Goal: Information Seeking & Learning: Learn about a topic

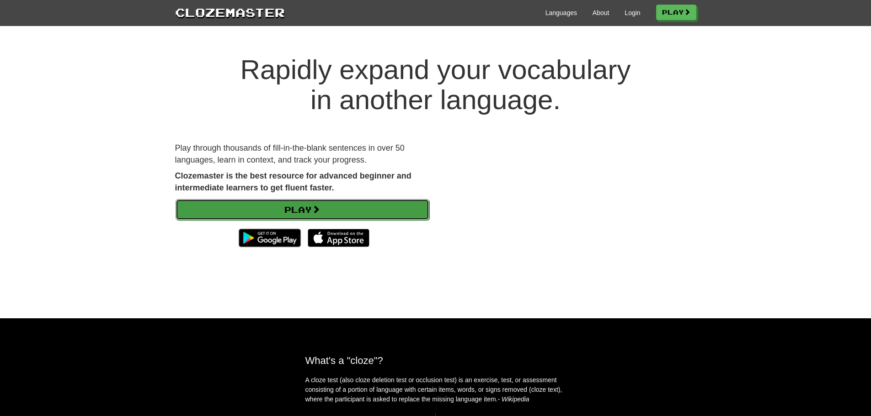
click at [395, 203] on link "Play" at bounding box center [303, 209] width 254 height 21
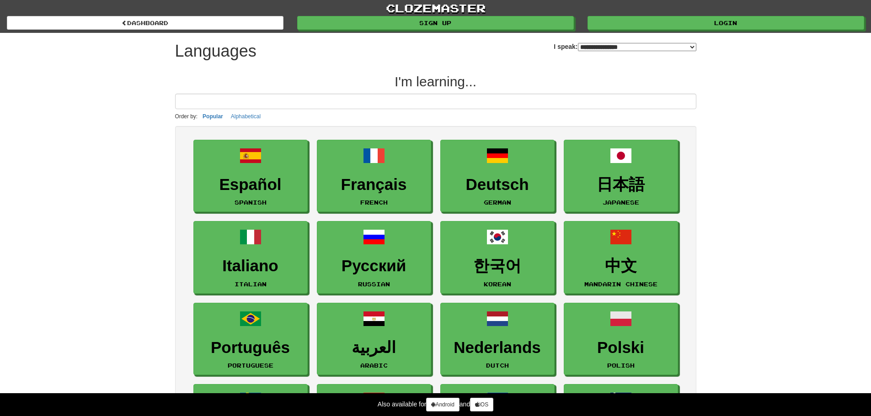
select select "*******"
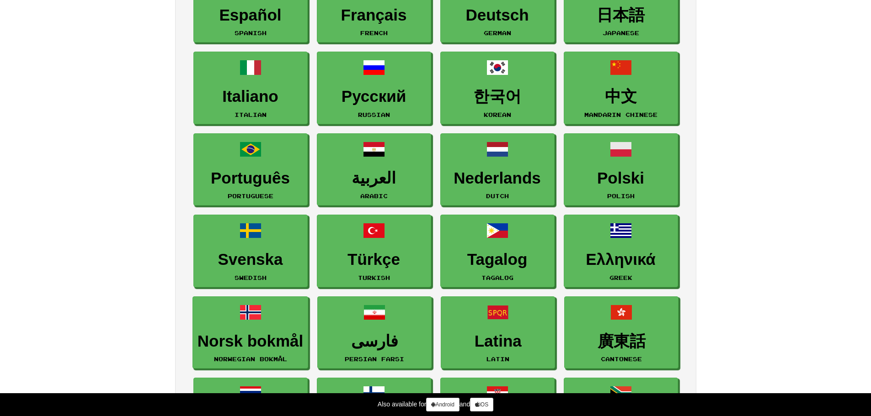
scroll to position [183, 0]
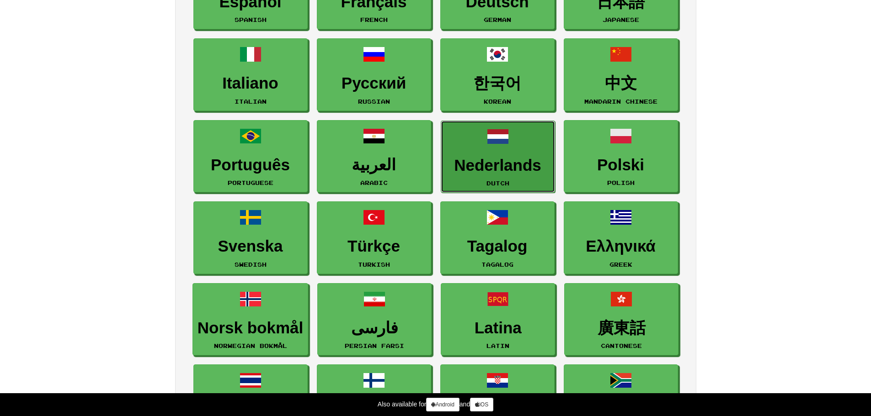
click at [518, 158] on h3 "Nederlands" at bounding box center [498, 166] width 104 height 18
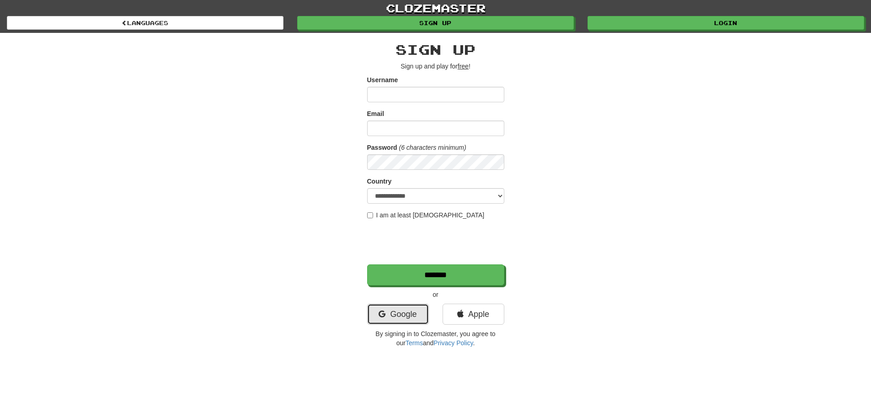
click at [409, 321] on link "Google" at bounding box center [398, 314] width 62 height 21
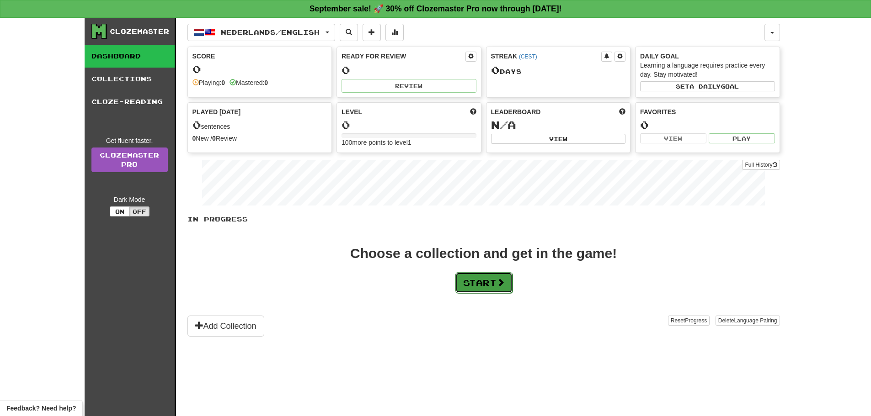
click at [494, 288] on button "Start" at bounding box center [483, 282] width 57 height 21
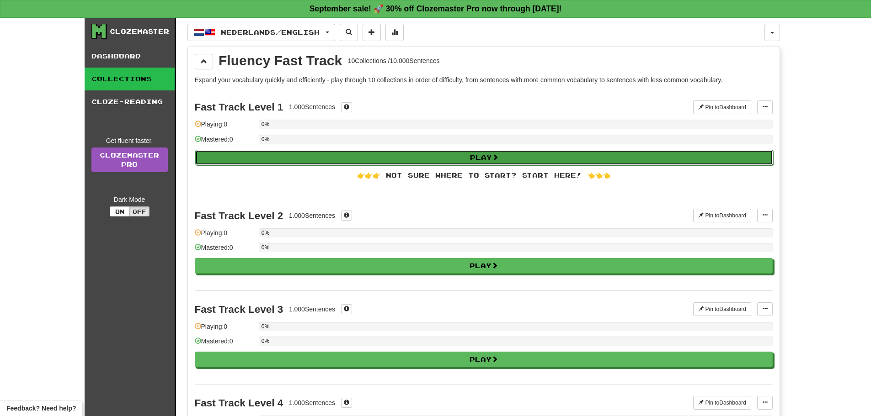
click at [458, 155] on button "Play" at bounding box center [484, 158] width 578 height 16
select select "**"
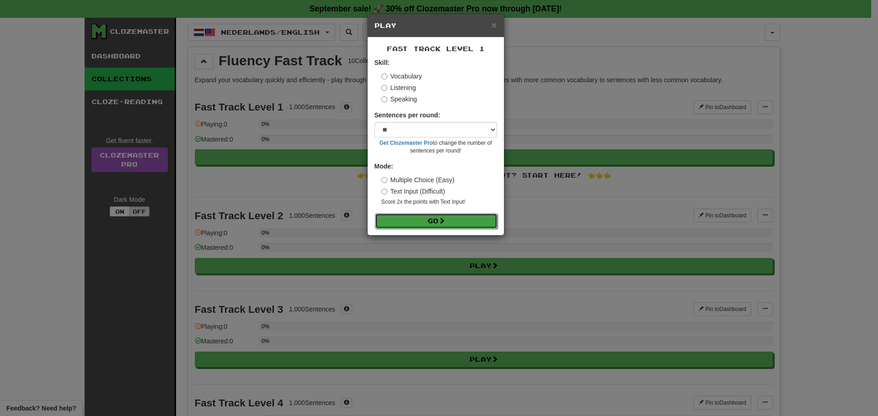
click at [458, 220] on button "Go" at bounding box center [436, 221] width 123 height 16
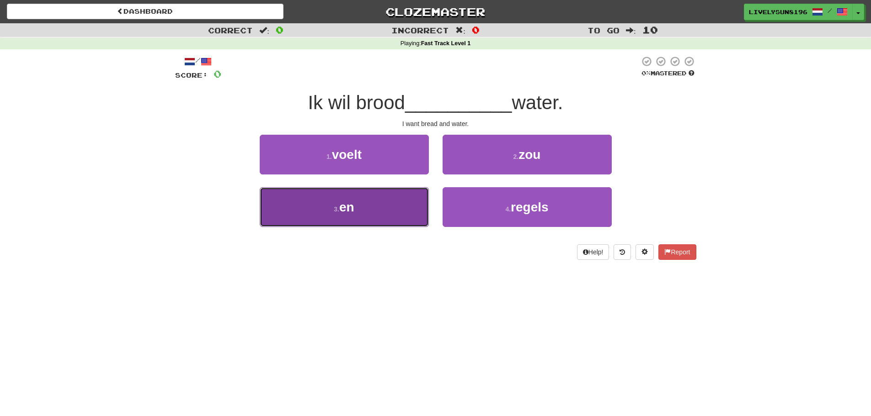
click at [400, 200] on button "3 . en" at bounding box center [344, 207] width 169 height 40
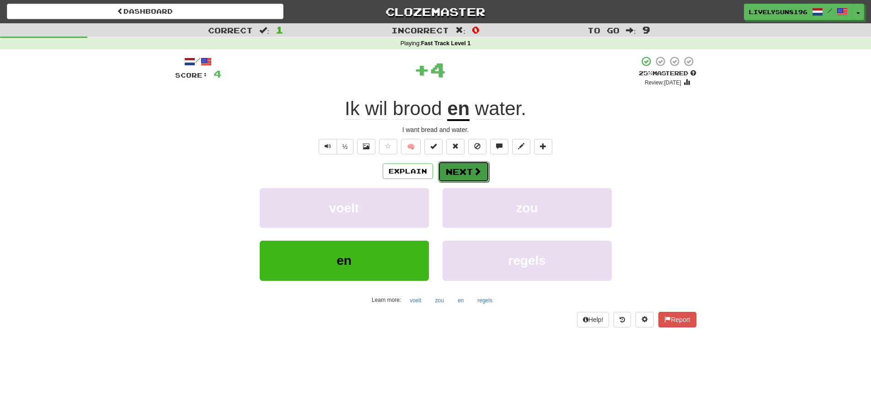
click at [467, 170] on button "Next" at bounding box center [463, 171] width 51 height 21
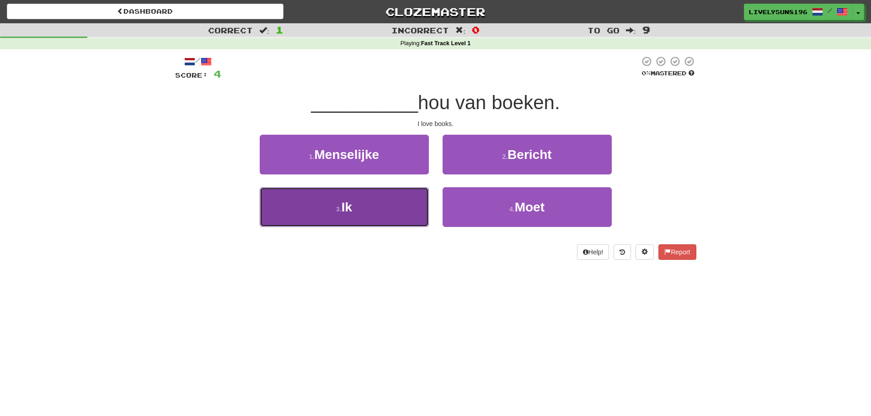
click at [396, 194] on button "3 . Ik" at bounding box center [344, 207] width 169 height 40
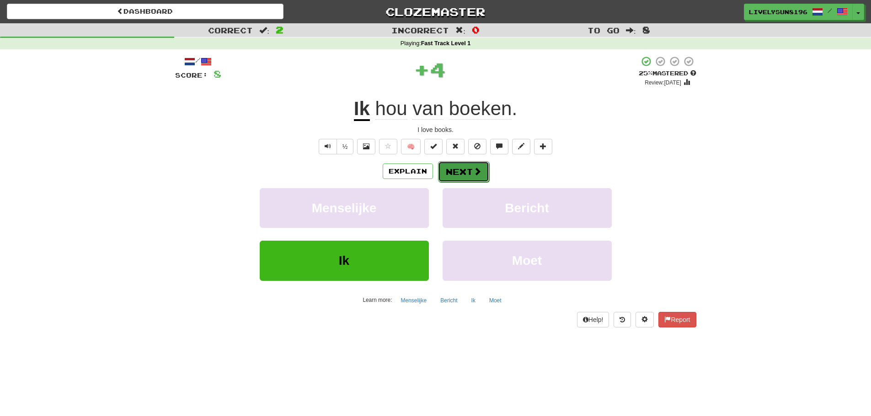
click at [464, 166] on button "Next" at bounding box center [463, 171] width 51 height 21
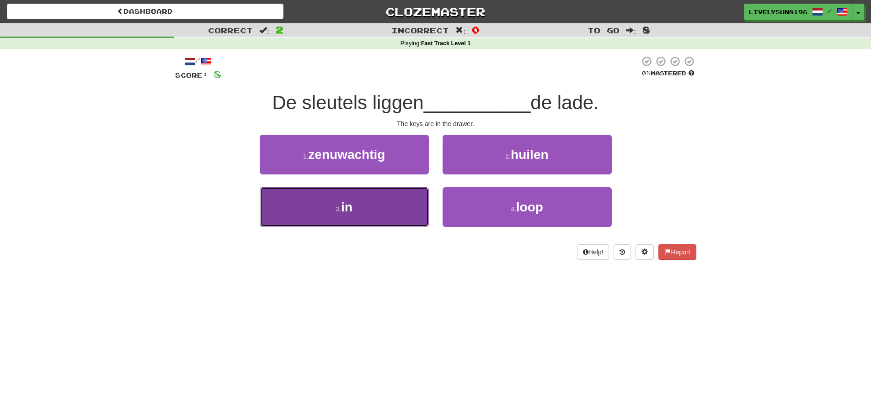
click at [403, 210] on button "3 . in" at bounding box center [344, 207] width 169 height 40
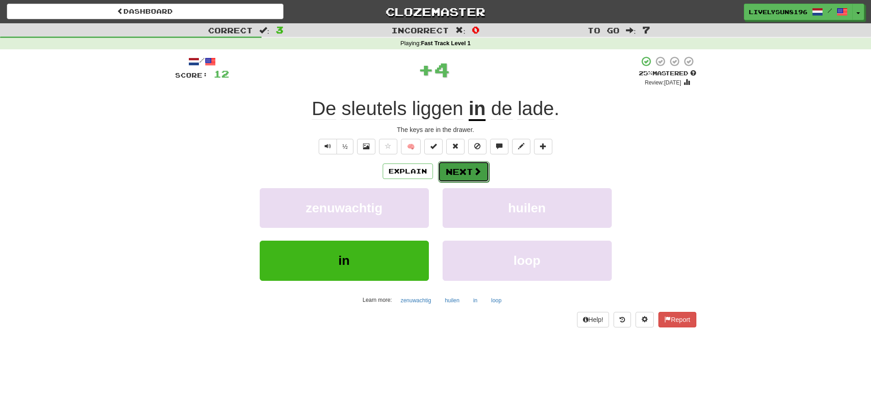
click at [464, 176] on button "Next" at bounding box center [463, 171] width 51 height 21
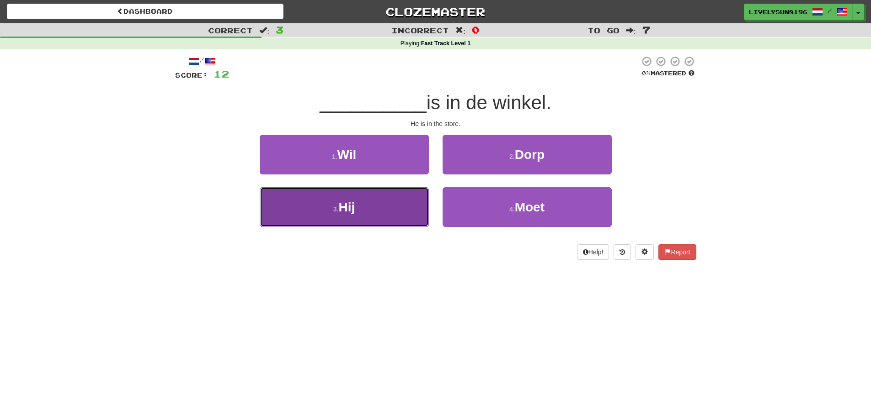
click at [400, 192] on button "3 . Hij" at bounding box center [344, 207] width 169 height 40
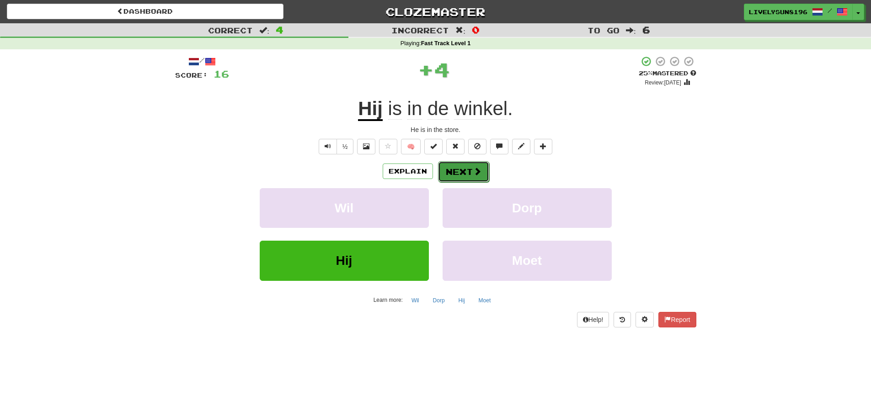
click at [480, 174] on button "Next" at bounding box center [463, 171] width 51 height 21
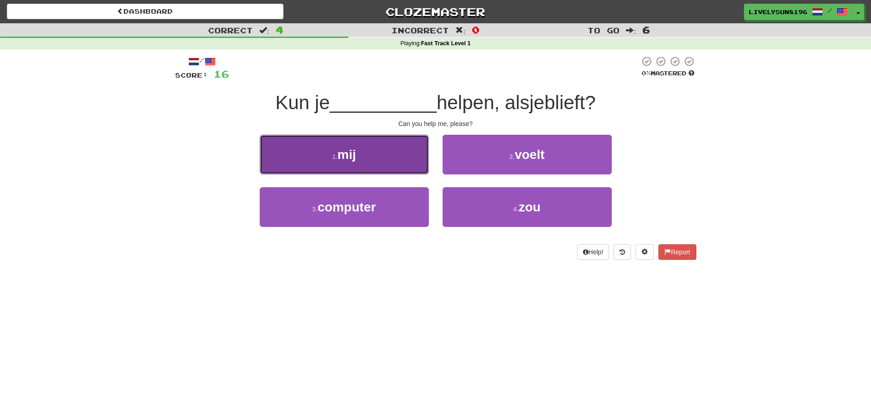
click at [407, 153] on button "1 . mij" at bounding box center [344, 155] width 169 height 40
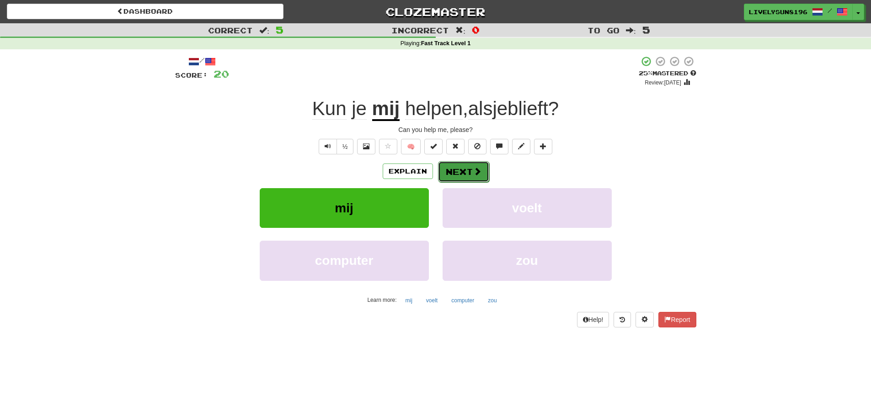
click at [458, 169] on button "Next" at bounding box center [463, 171] width 51 height 21
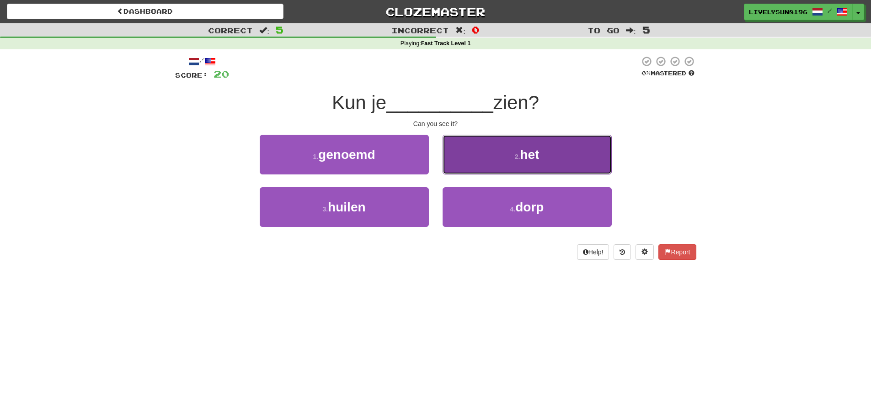
click at [471, 162] on button "2 . het" at bounding box center [527, 155] width 169 height 40
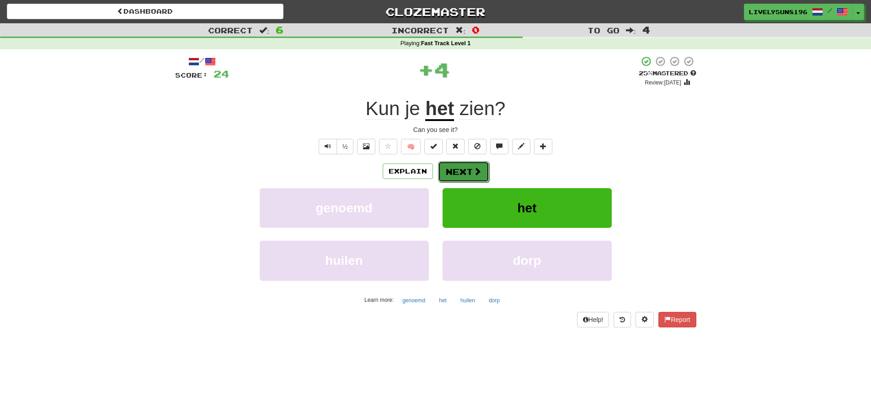
click at [469, 173] on button "Next" at bounding box center [463, 171] width 51 height 21
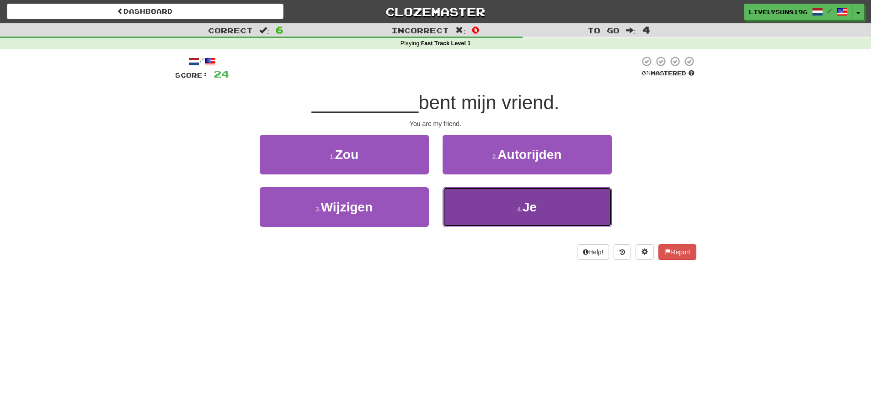
click at [492, 211] on button "4 . Je" at bounding box center [527, 207] width 169 height 40
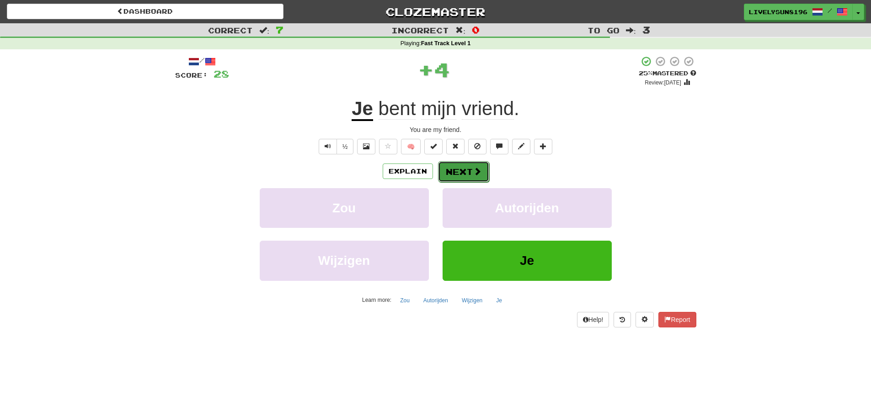
click at [466, 177] on button "Next" at bounding box center [463, 171] width 51 height 21
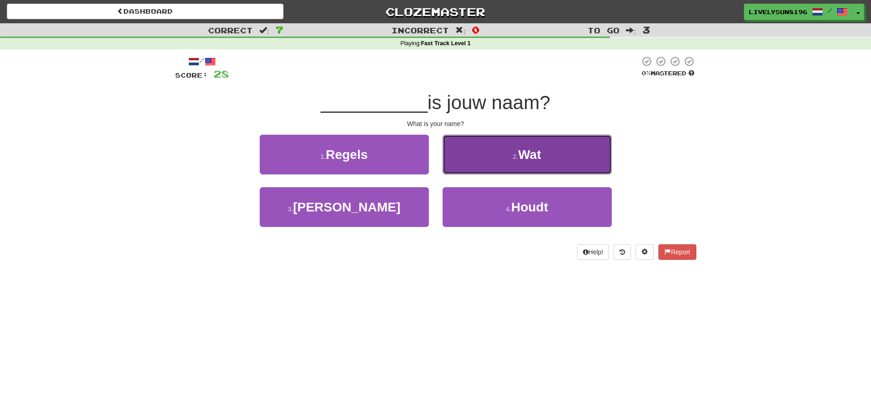
click at [490, 158] on button "2 . Wat" at bounding box center [527, 155] width 169 height 40
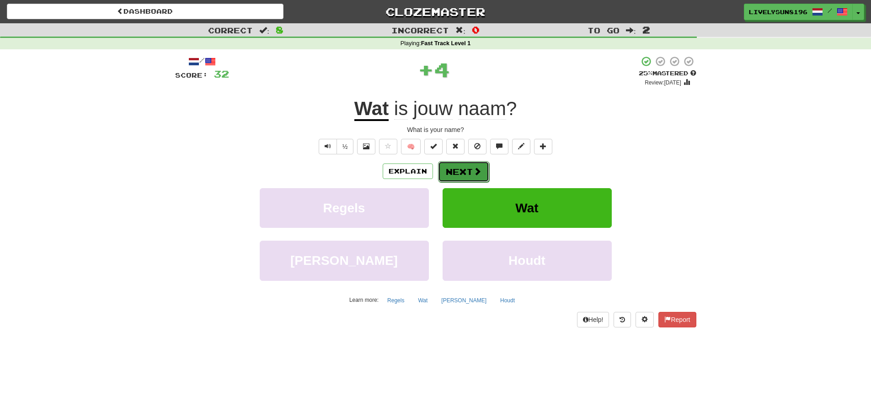
click at [475, 174] on span at bounding box center [477, 171] width 8 height 8
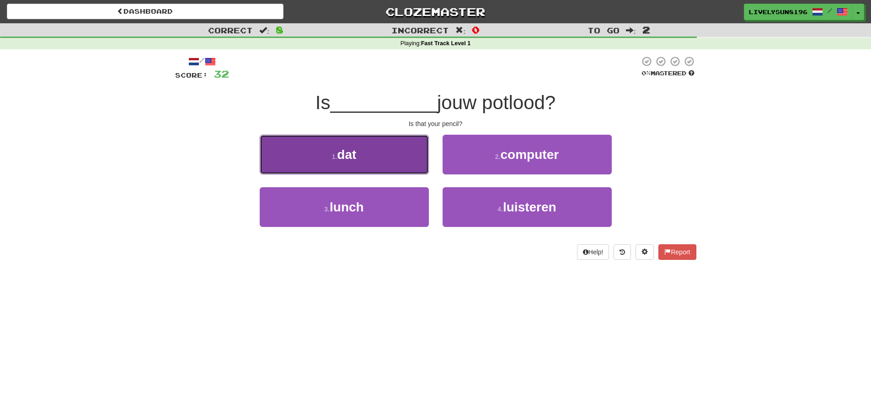
click at [396, 163] on button "1 . dat" at bounding box center [344, 155] width 169 height 40
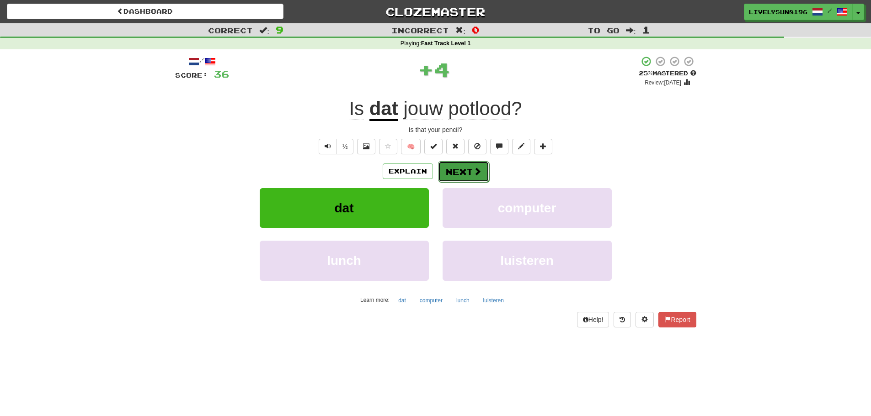
click at [471, 171] on button "Next" at bounding box center [463, 171] width 51 height 21
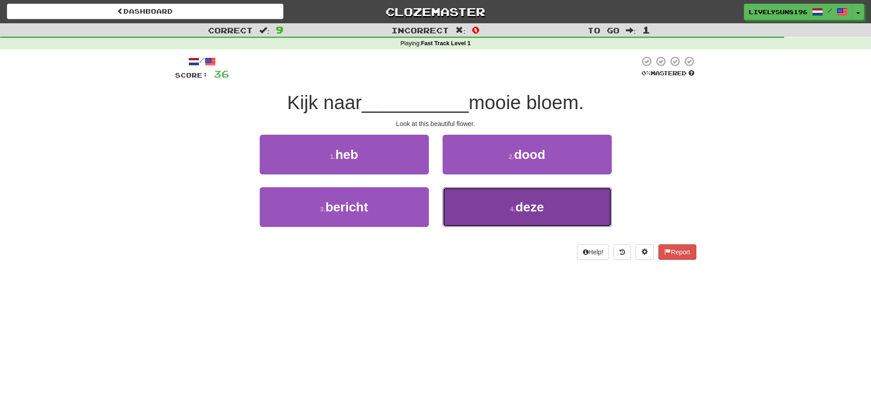
click at [480, 216] on button "4 . deze" at bounding box center [527, 207] width 169 height 40
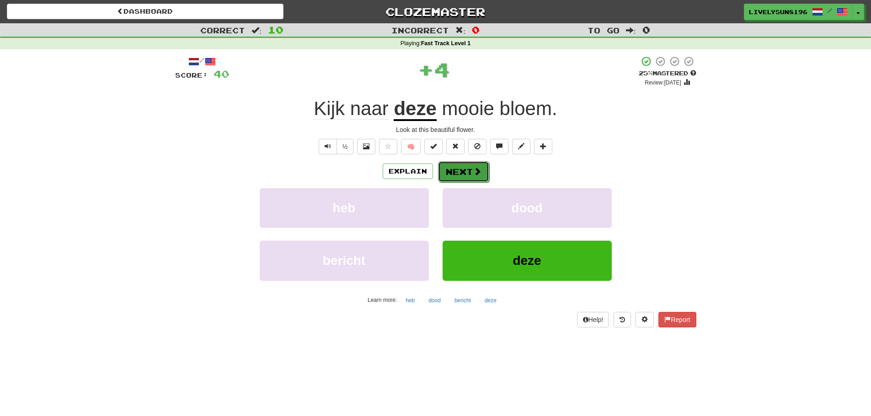
click at [456, 176] on button "Next" at bounding box center [463, 171] width 51 height 21
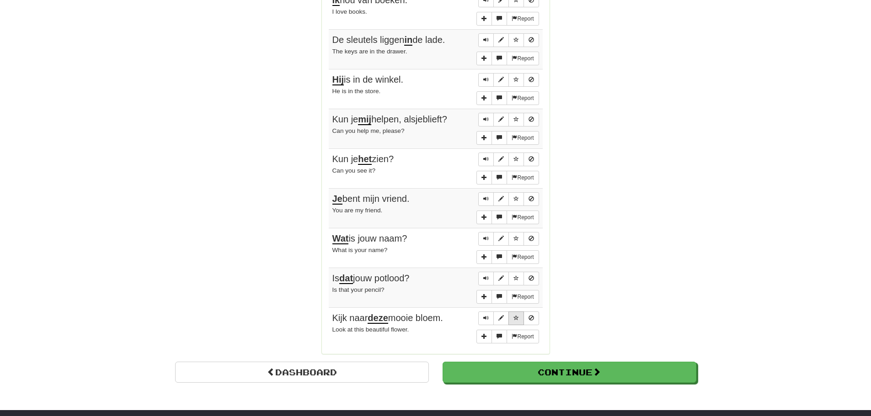
scroll to position [686, 0]
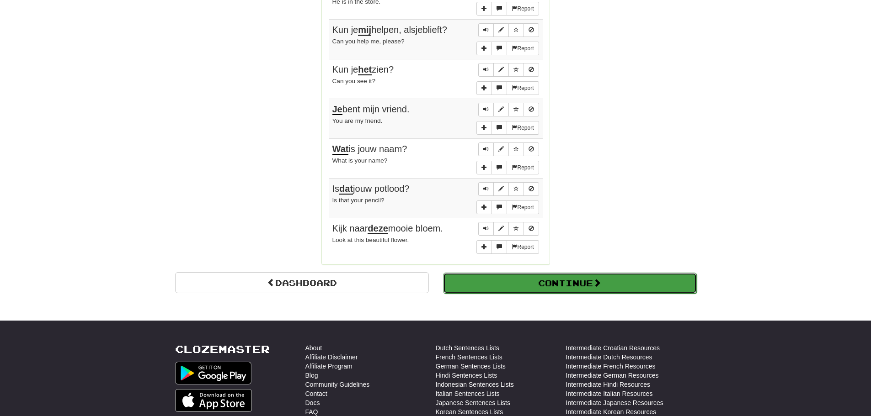
click at [610, 292] on button "Continue" at bounding box center [570, 283] width 254 height 21
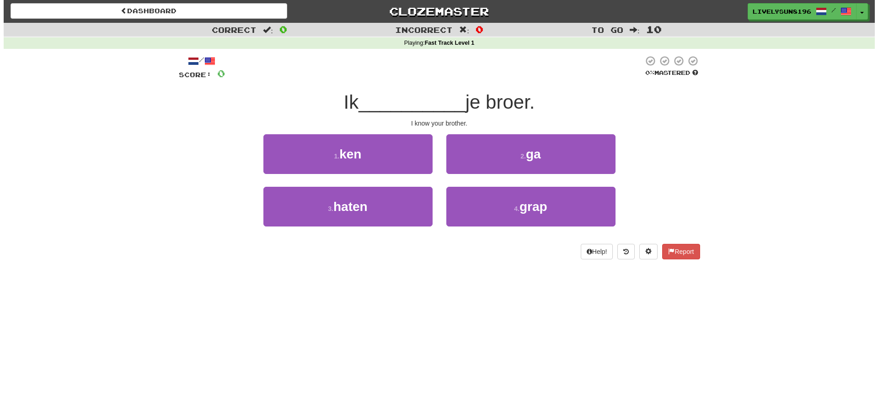
scroll to position [0, 0]
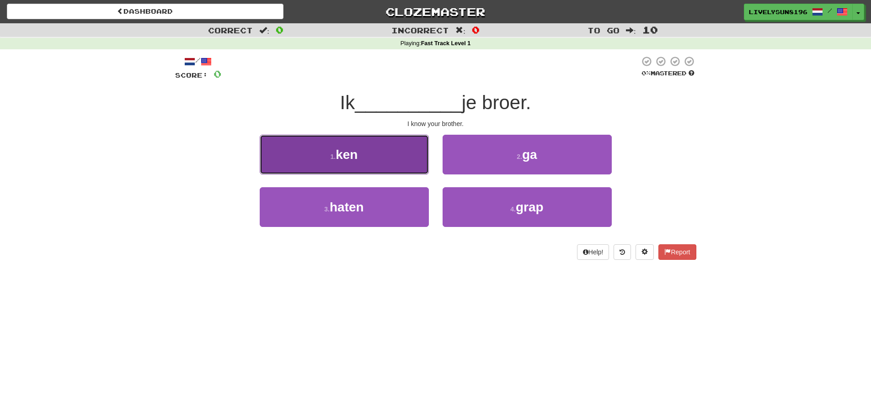
click at [389, 164] on button "1 . ken" at bounding box center [344, 155] width 169 height 40
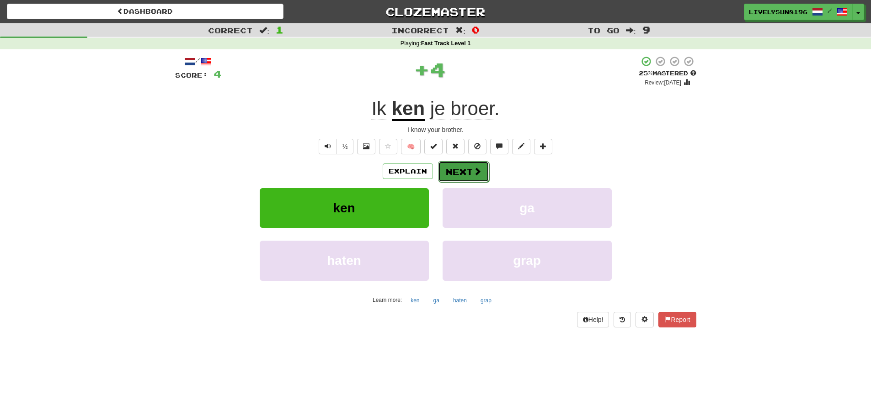
click at [474, 175] on span at bounding box center [477, 171] width 8 height 8
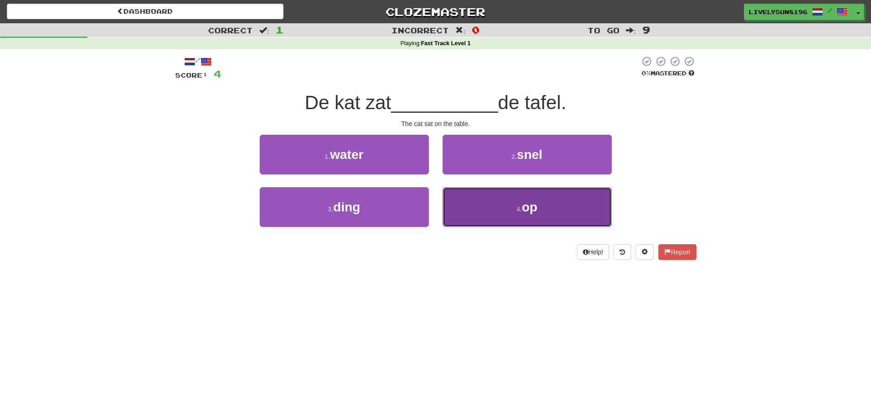
click at [501, 210] on button "4 . op" at bounding box center [527, 207] width 169 height 40
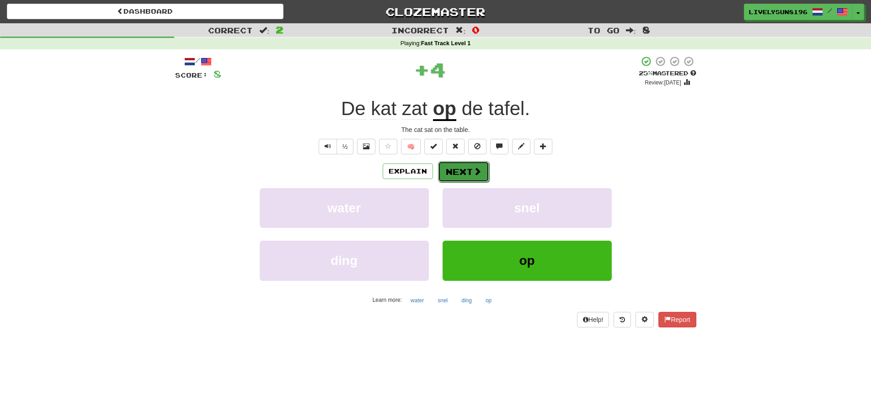
click at [464, 173] on button "Next" at bounding box center [463, 171] width 51 height 21
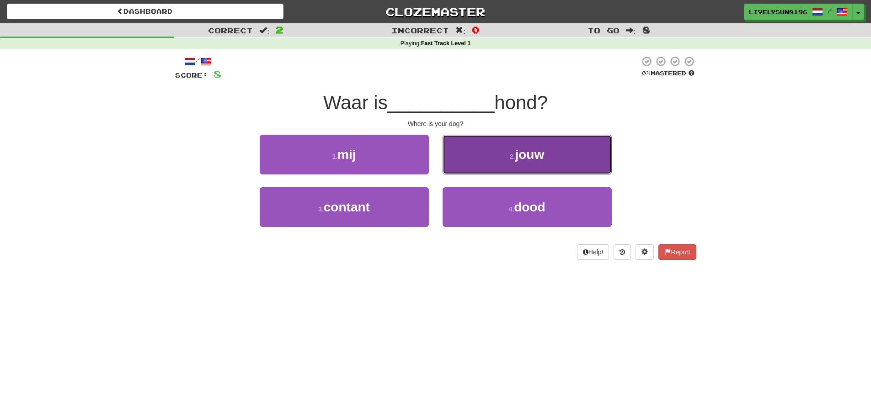
click at [513, 170] on button "2 . jouw" at bounding box center [527, 155] width 169 height 40
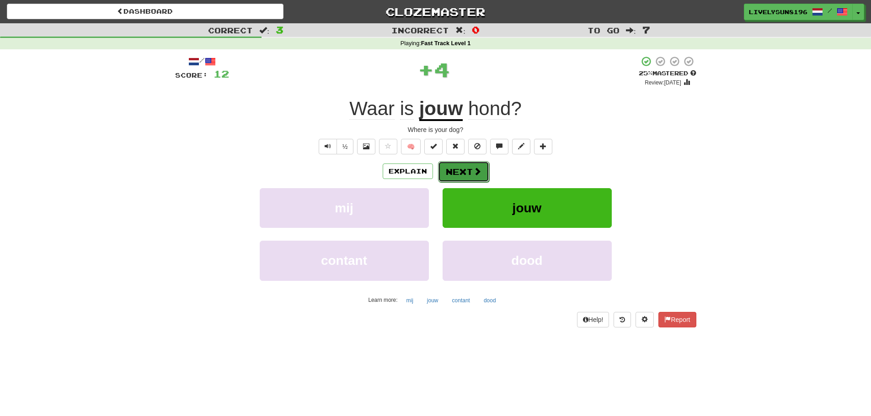
click at [459, 174] on button "Next" at bounding box center [463, 171] width 51 height 21
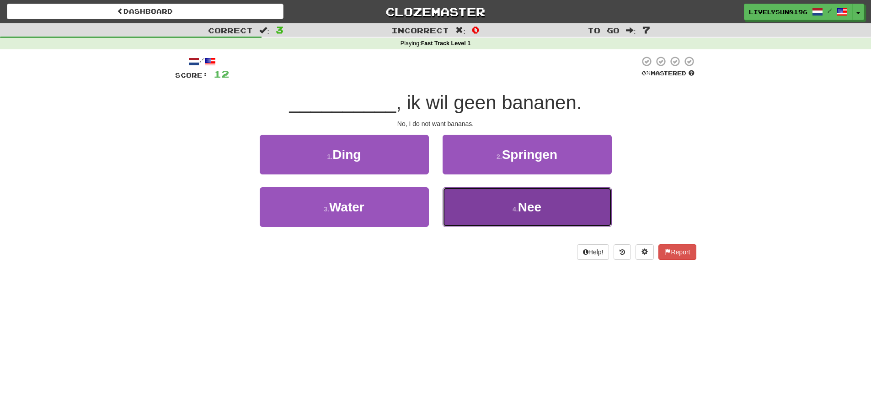
click at [489, 209] on button "4 . Nee" at bounding box center [527, 207] width 169 height 40
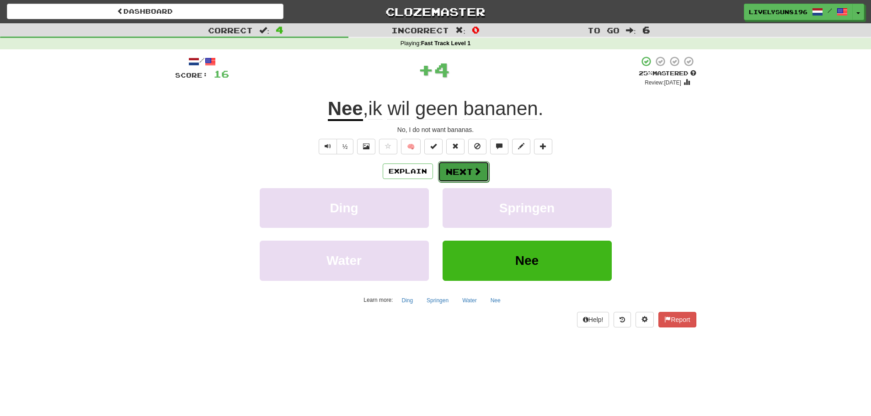
click at [454, 174] on button "Next" at bounding box center [463, 171] width 51 height 21
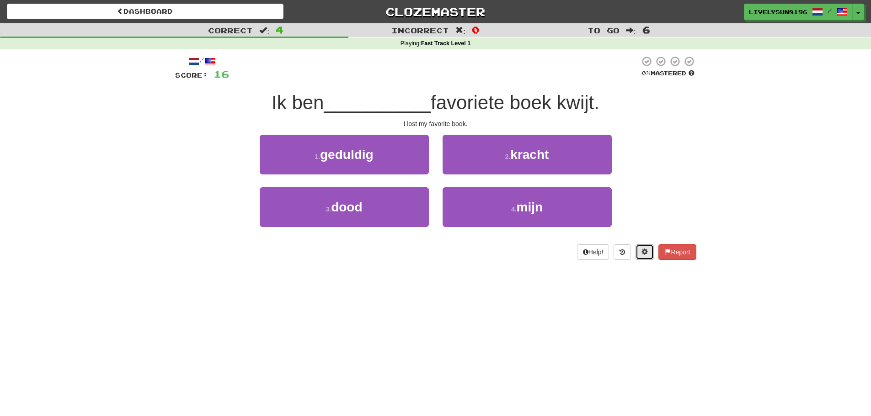
click at [642, 255] on span at bounding box center [644, 252] width 6 height 6
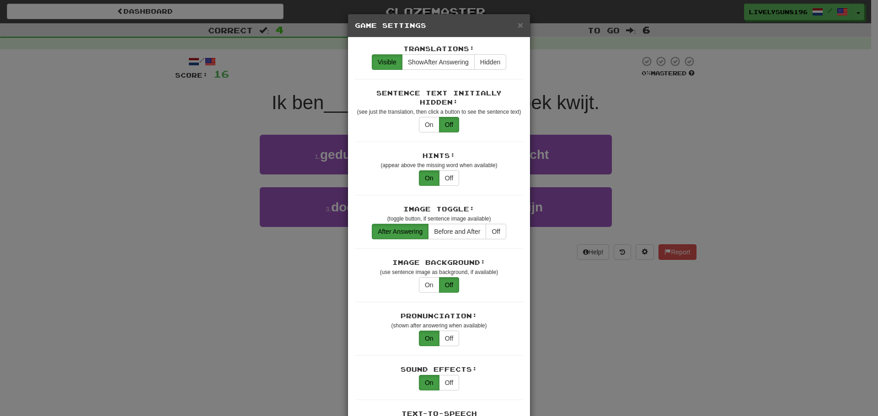
click at [574, 288] on div "× Game Settings Translations: Visible Show After Answering Hidden Sentence Text…" at bounding box center [439, 208] width 878 height 416
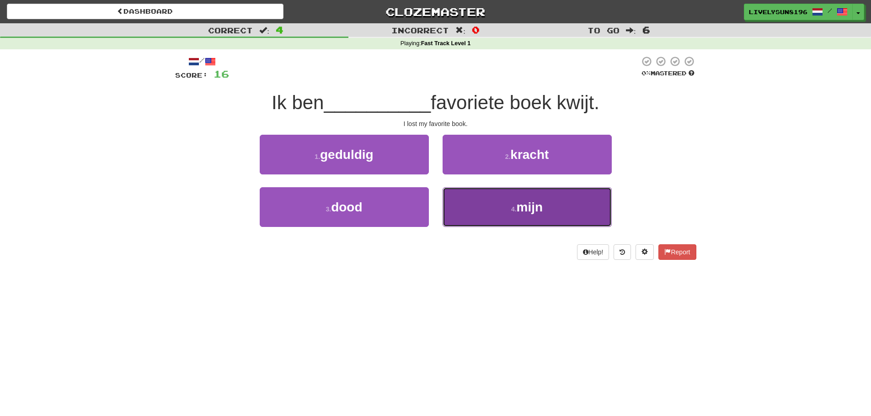
click at [487, 210] on button "4 . mijn" at bounding box center [527, 207] width 169 height 40
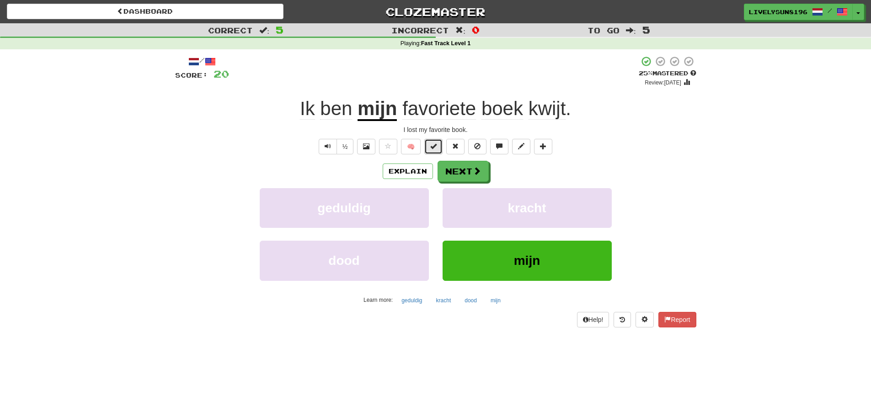
click at [434, 148] on span at bounding box center [433, 146] width 6 height 6
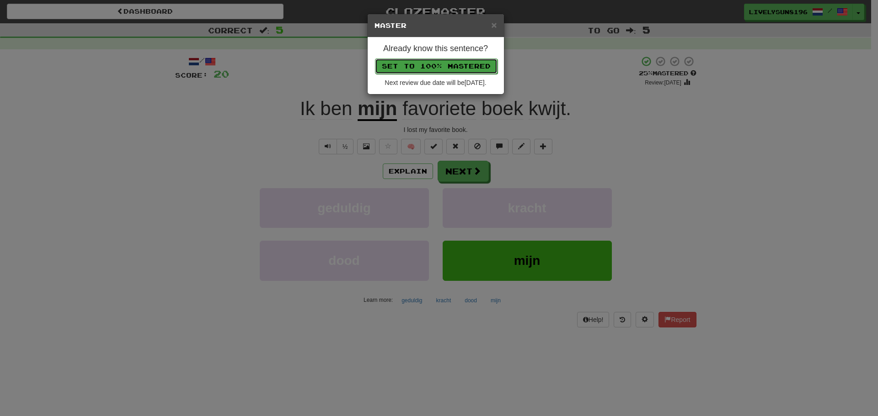
click at [451, 68] on button "Set to 100% Mastered" at bounding box center [436, 67] width 123 height 16
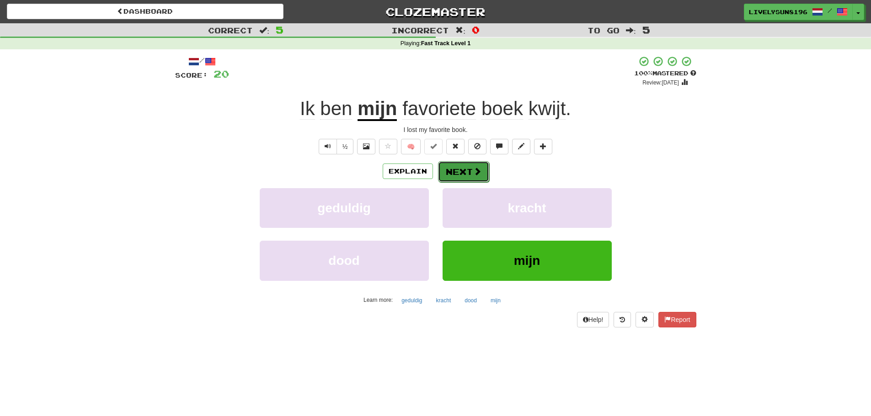
click at [465, 175] on button "Next" at bounding box center [463, 171] width 51 height 21
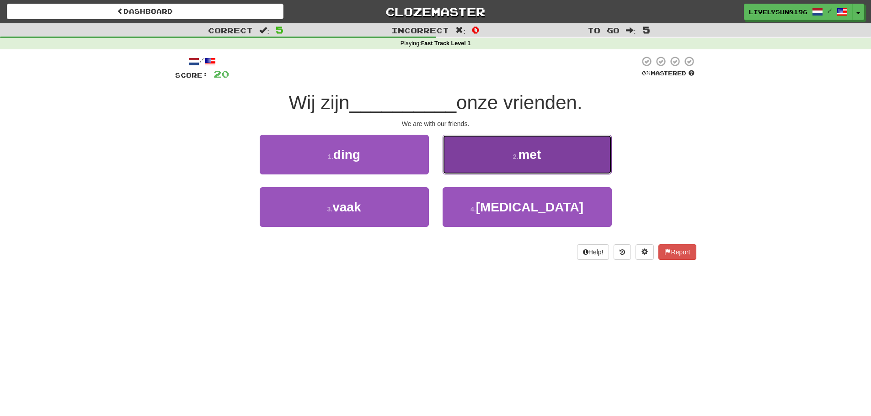
click at [499, 164] on button "2 . met" at bounding box center [527, 155] width 169 height 40
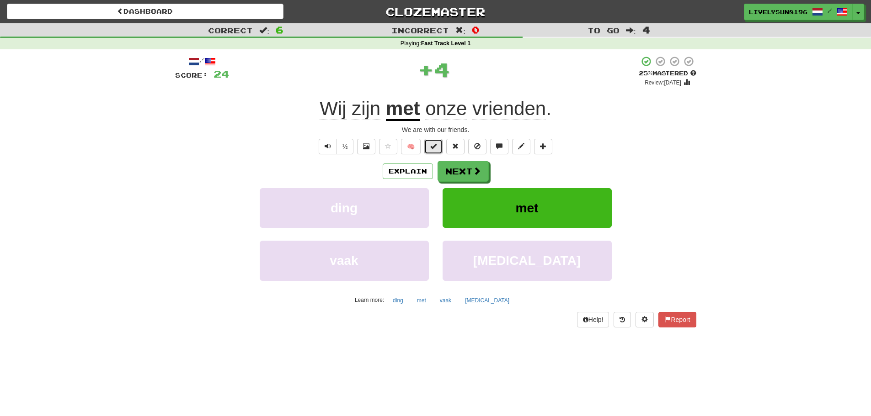
click at [435, 143] on span at bounding box center [433, 146] width 6 height 6
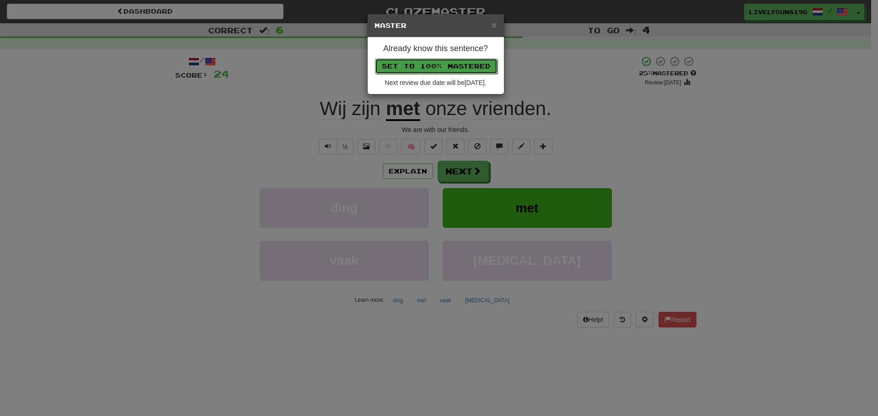
click at [449, 66] on button "Set to 100% Mastered" at bounding box center [436, 67] width 123 height 16
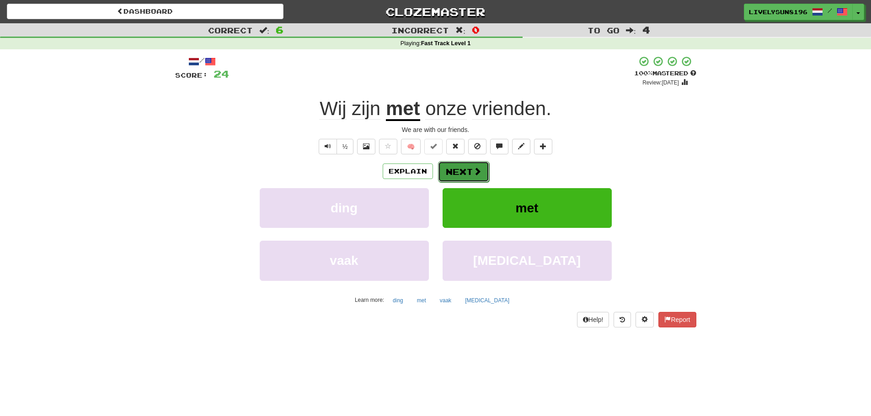
click at [473, 172] on span at bounding box center [477, 171] width 8 height 8
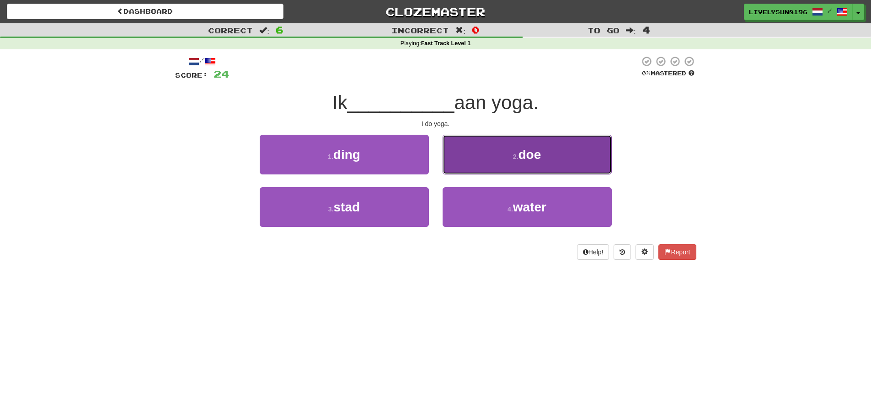
click at [491, 162] on button "2 . doe" at bounding box center [527, 155] width 169 height 40
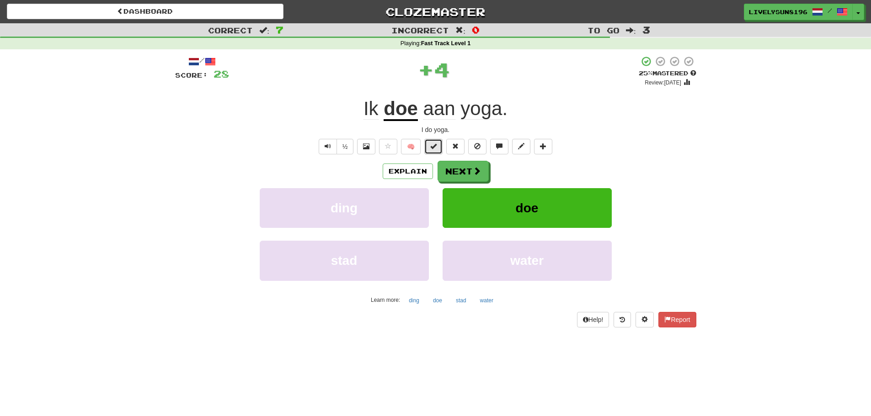
click at [435, 147] on span at bounding box center [433, 146] width 6 height 6
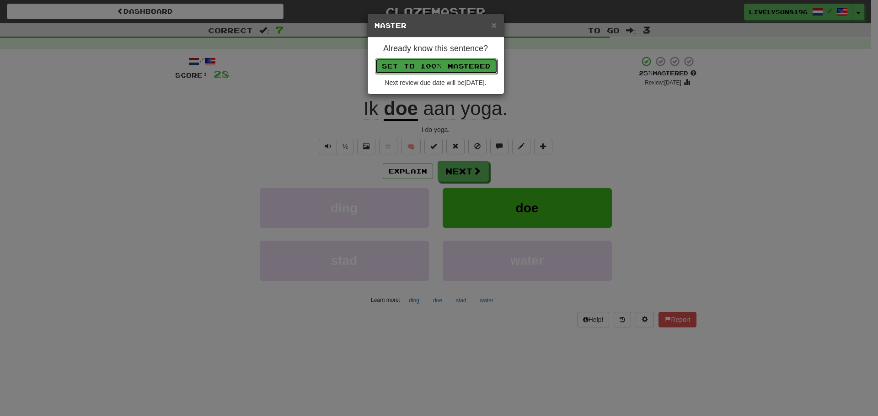
click at [445, 69] on button "Set to 100% Mastered" at bounding box center [436, 67] width 123 height 16
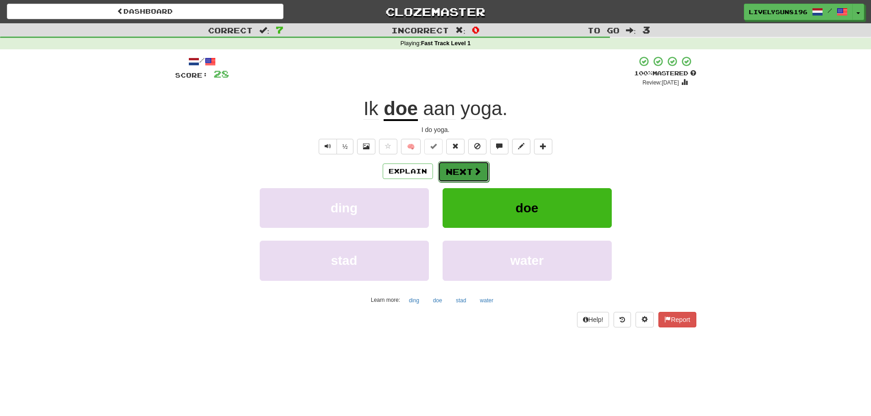
click at [462, 169] on button "Next" at bounding box center [463, 171] width 51 height 21
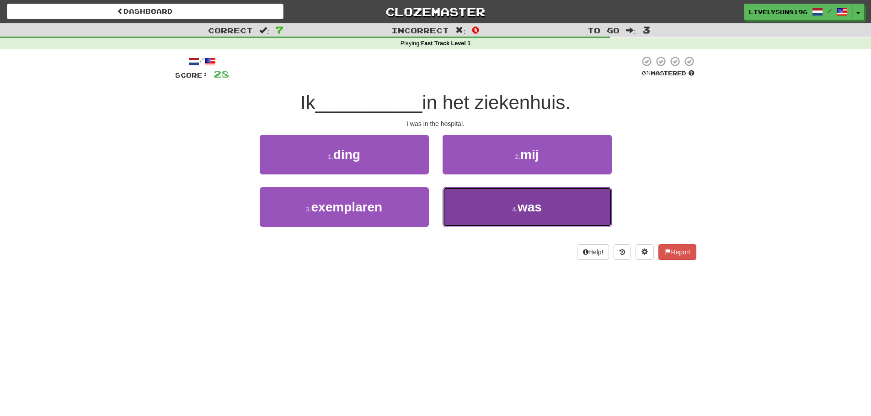
click at [485, 205] on button "4 . was" at bounding box center [527, 207] width 169 height 40
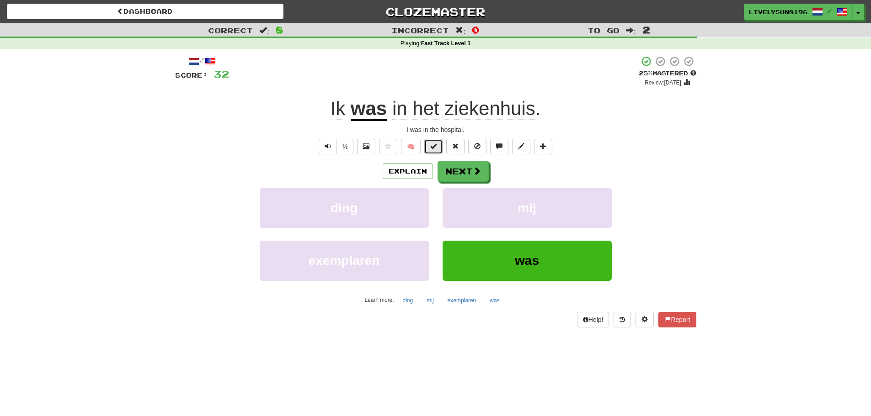
click at [435, 149] on span at bounding box center [433, 146] width 6 height 6
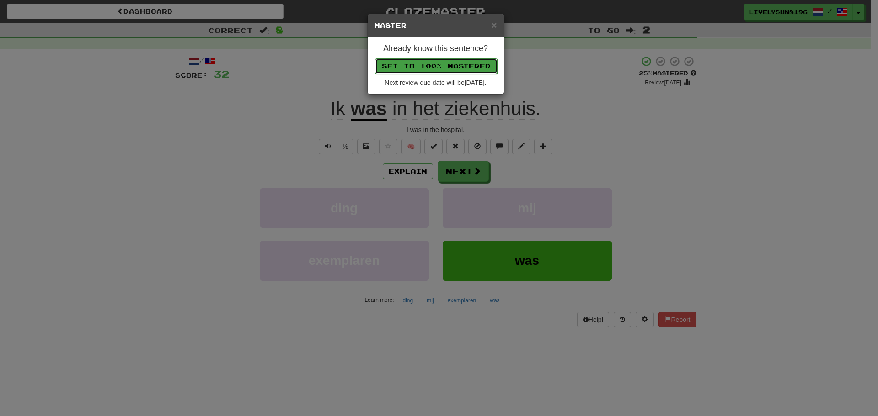
click at [460, 62] on button "Set to 100% Mastered" at bounding box center [436, 67] width 123 height 16
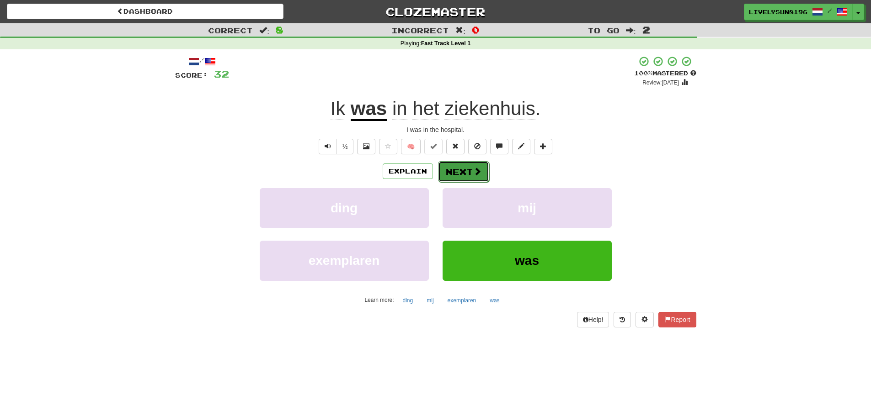
click at [467, 171] on button "Next" at bounding box center [463, 171] width 51 height 21
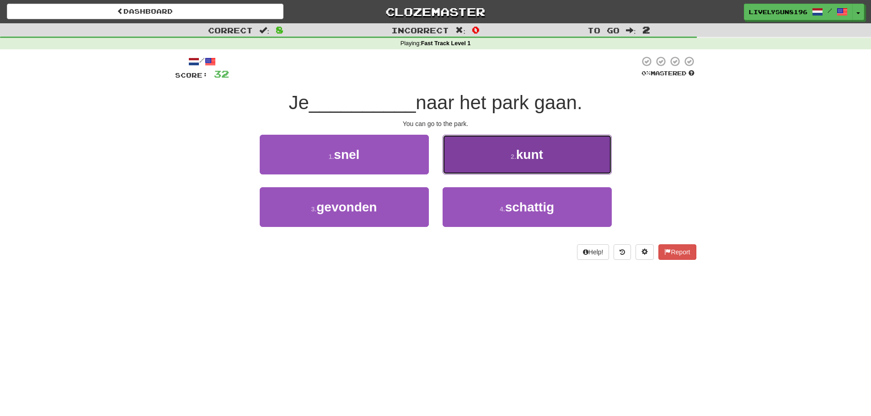
click at [491, 163] on button "2 . kunt" at bounding box center [527, 155] width 169 height 40
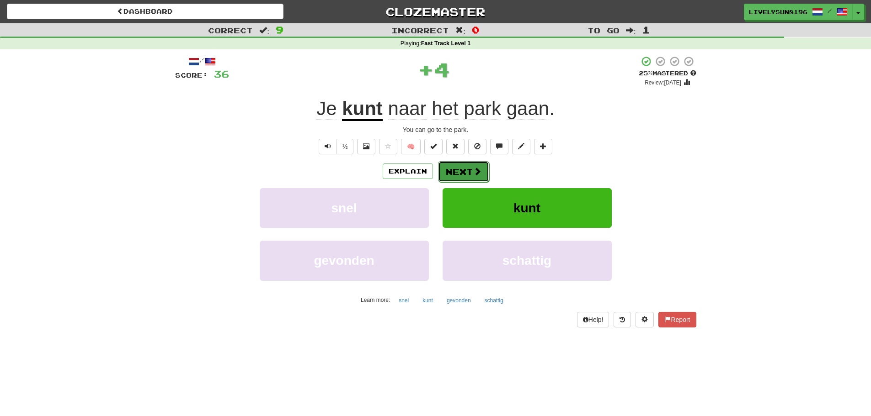
click at [459, 173] on button "Next" at bounding box center [463, 171] width 51 height 21
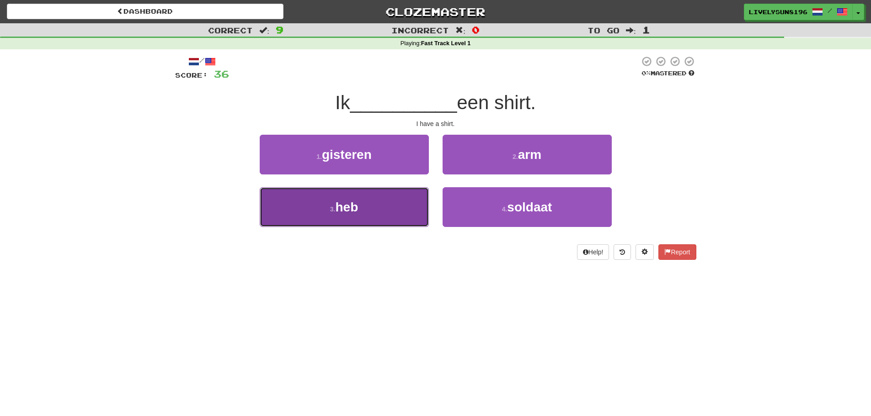
click at [410, 207] on button "3 . heb" at bounding box center [344, 207] width 169 height 40
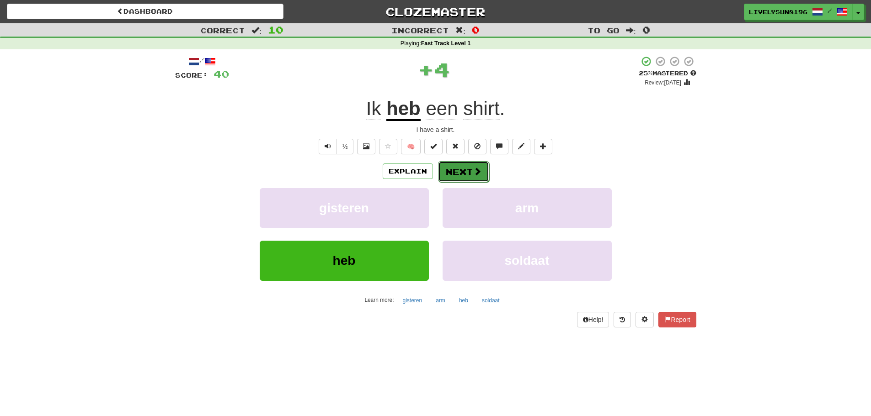
click at [475, 162] on button "Next" at bounding box center [463, 171] width 51 height 21
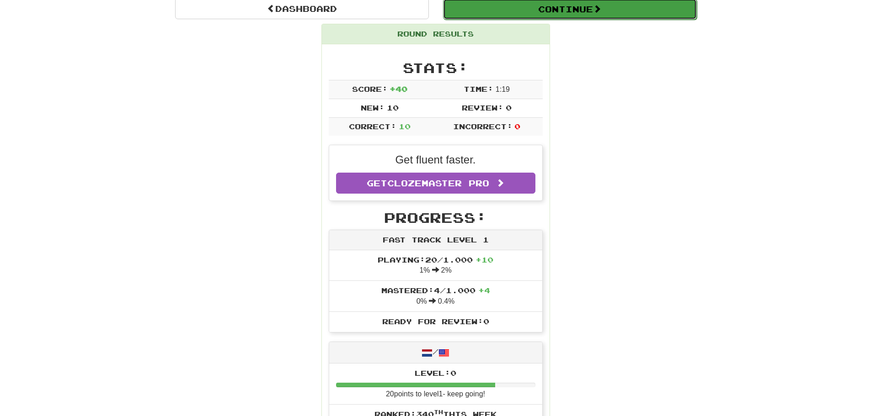
click at [601, 17] on button "Continue" at bounding box center [570, 9] width 254 height 21
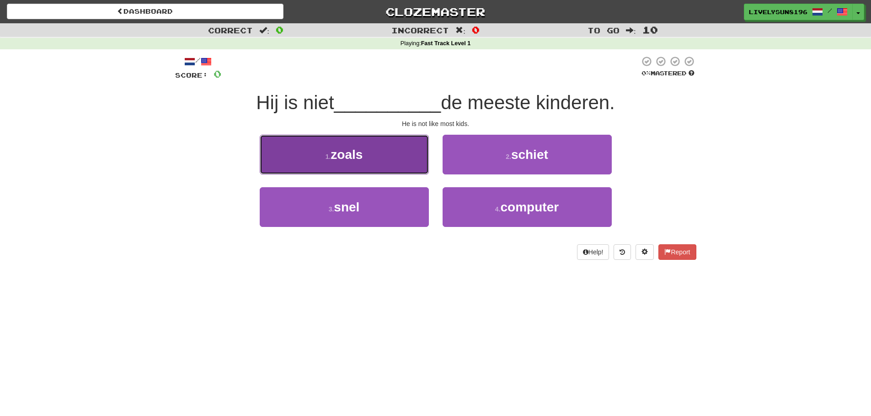
click at [370, 150] on button "1 . zoals" at bounding box center [344, 155] width 169 height 40
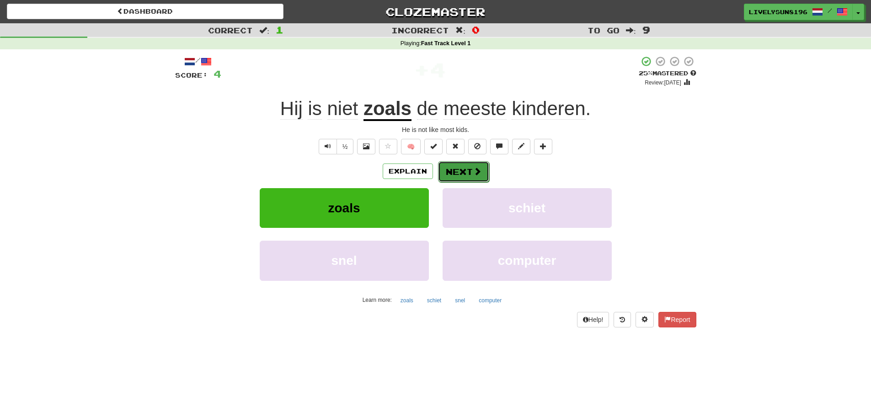
click at [463, 171] on button "Next" at bounding box center [463, 171] width 51 height 21
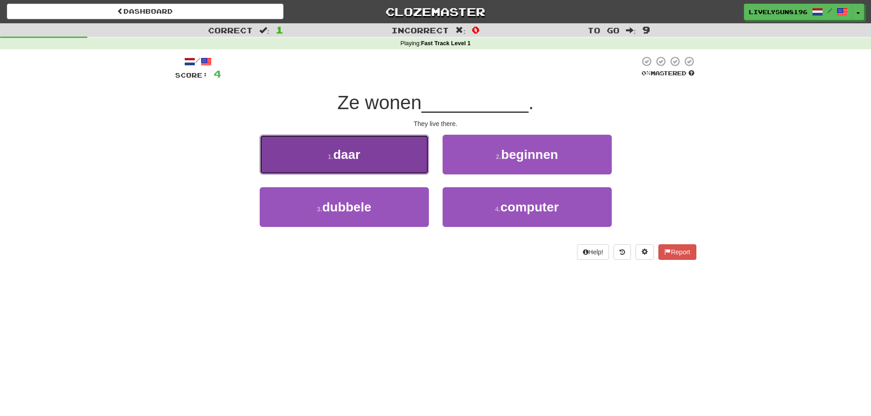
click at [417, 161] on button "1 . daar" at bounding box center [344, 155] width 169 height 40
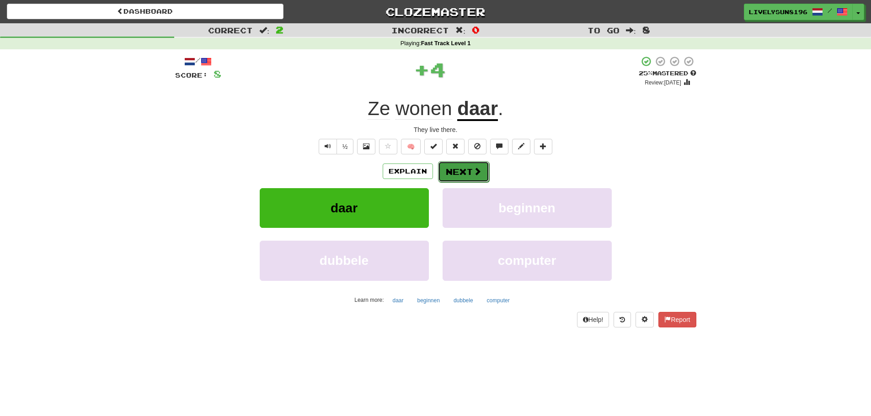
click at [477, 165] on button "Next" at bounding box center [463, 171] width 51 height 21
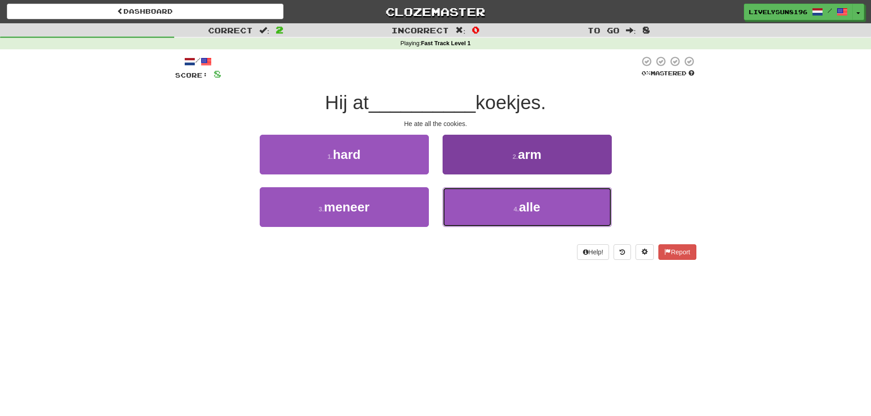
click at [535, 221] on button "4 . alle" at bounding box center [527, 207] width 169 height 40
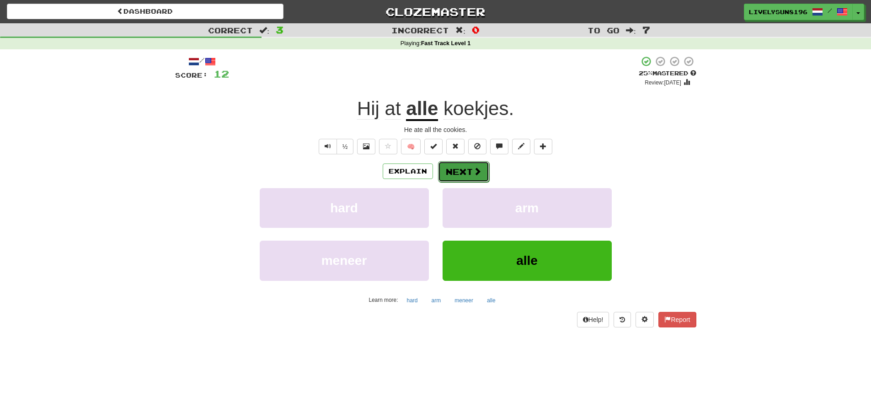
click at [468, 165] on button "Next" at bounding box center [463, 171] width 51 height 21
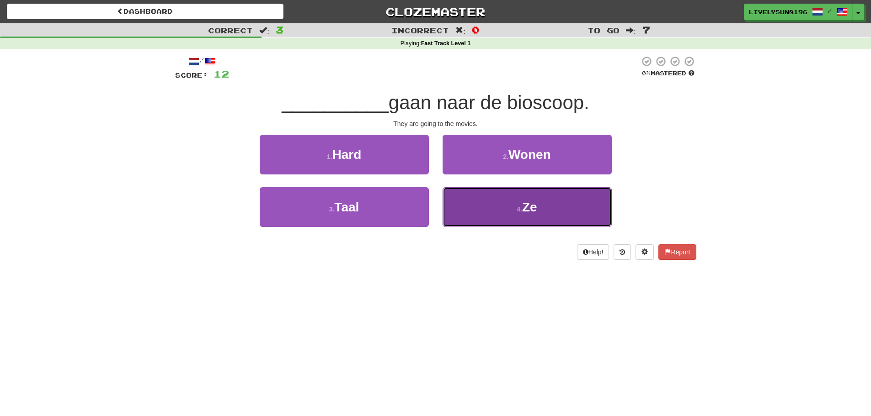
click at [496, 199] on button "4 . Ze" at bounding box center [527, 207] width 169 height 40
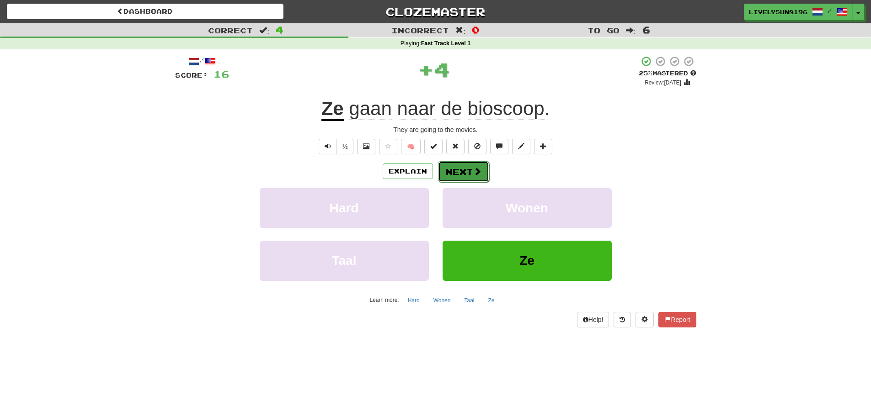
click at [473, 173] on span at bounding box center [477, 171] width 8 height 8
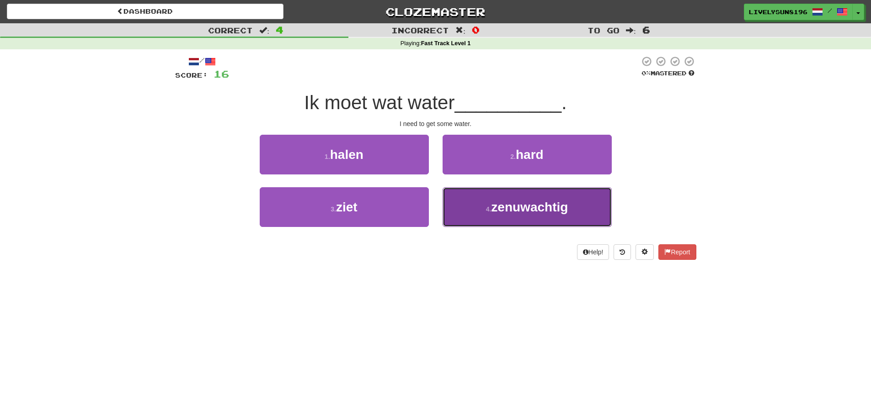
click at [517, 213] on span "zenuwachtig" at bounding box center [529, 207] width 77 height 14
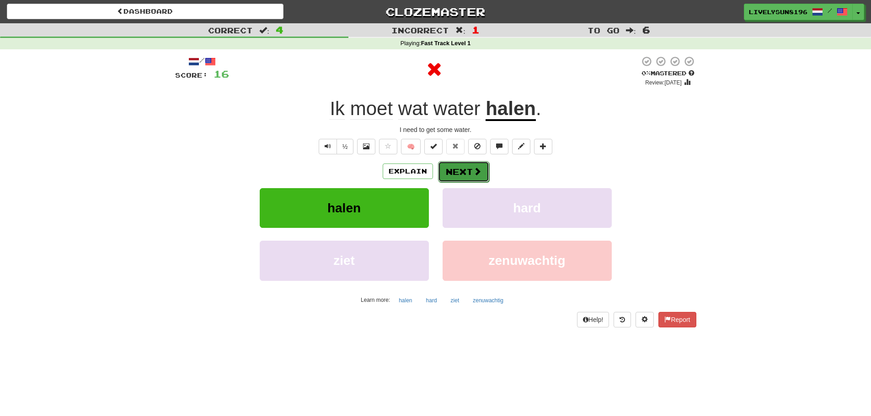
click at [469, 170] on button "Next" at bounding box center [463, 171] width 51 height 21
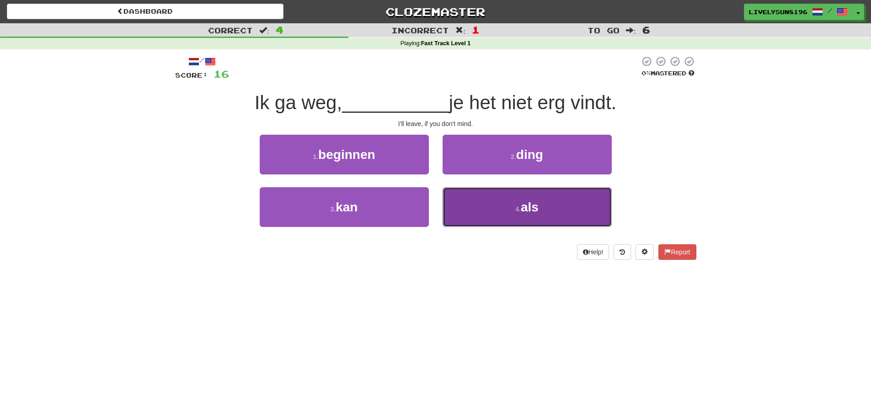
click at [518, 210] on small "4 ." at bounding box center [517, 209] width 5 height 7
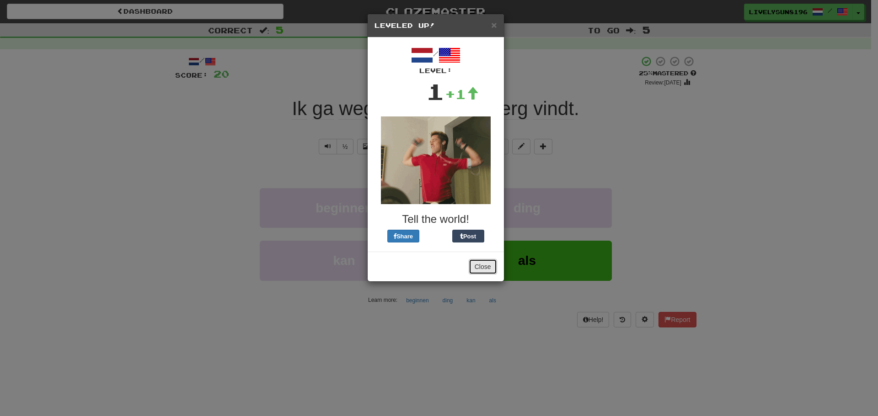
click at [488, 268] on button "Close" at bounding box center [483, 267] width 28 height 16
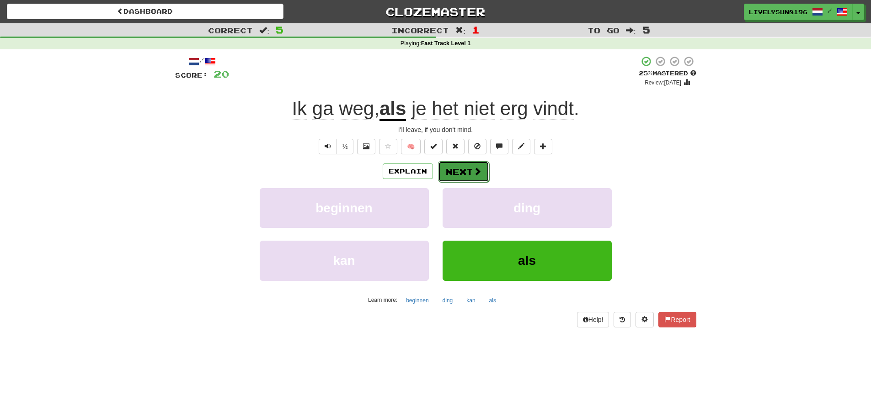
click at [481, 168] on button "Next" at bounding box center [463, 171] width 51 height 21
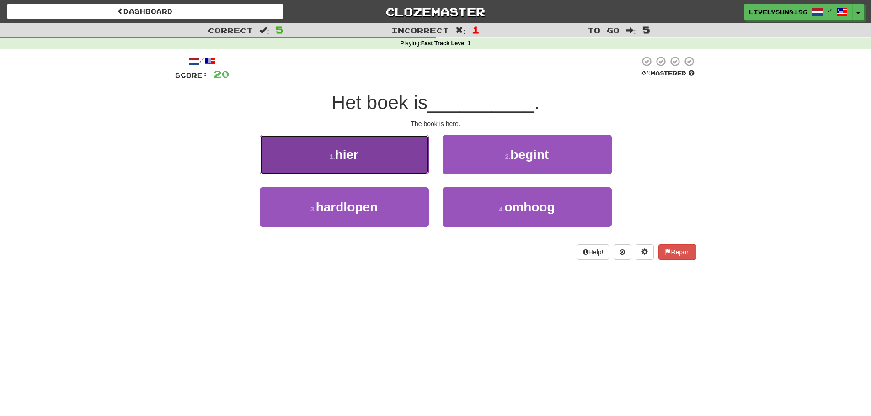
click at [404, 162] on button "1 . hier" at bounding box center [344, 155] width 169 height 40
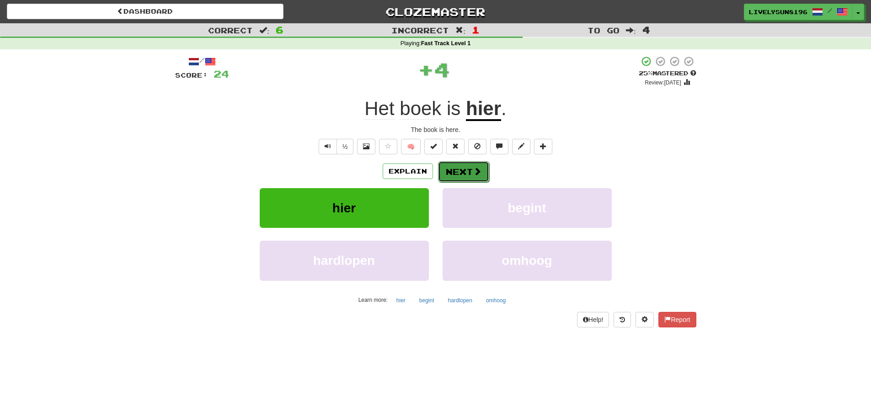
click at [481, 173] on button "Next" at bounding box center [463, 171] width 51 height 21
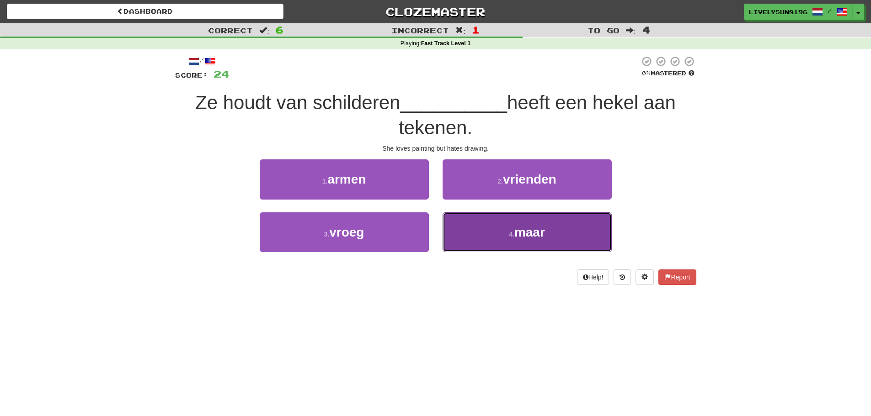
click at [543, 238] on span "maar" at bounding box center [529, 232] width 31 height 14
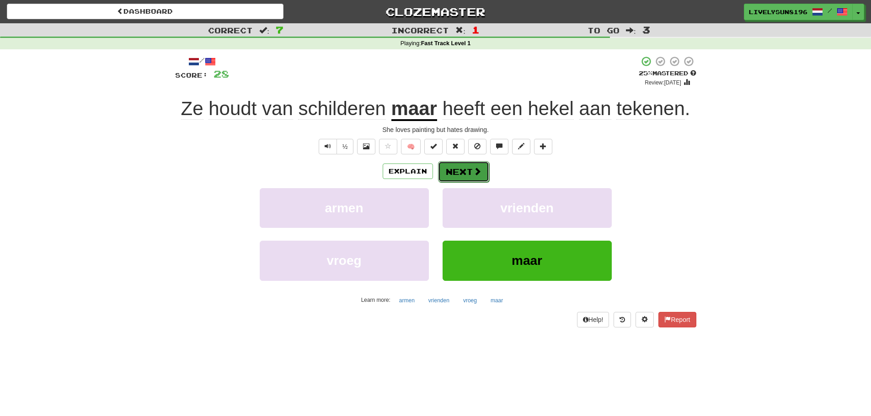
click at [467, 171] on button "Next" at bounding box center [463, 171] width 51 height 21
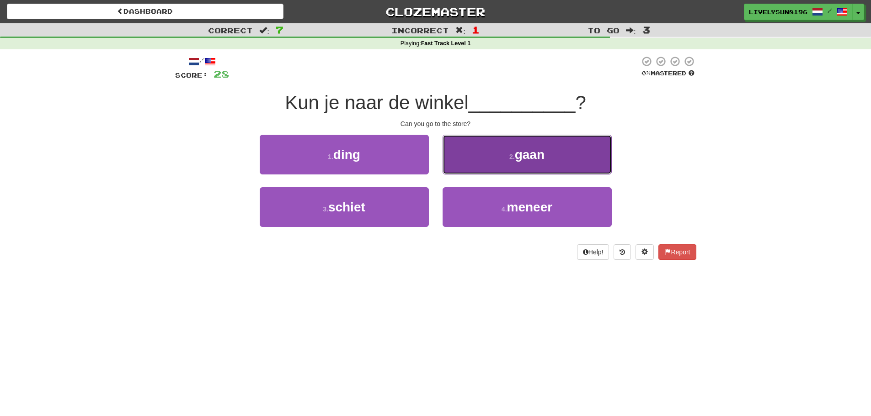
click at [501, 167] on button "2 . gaan" at bounding box center [527, 155] width 169 height 40
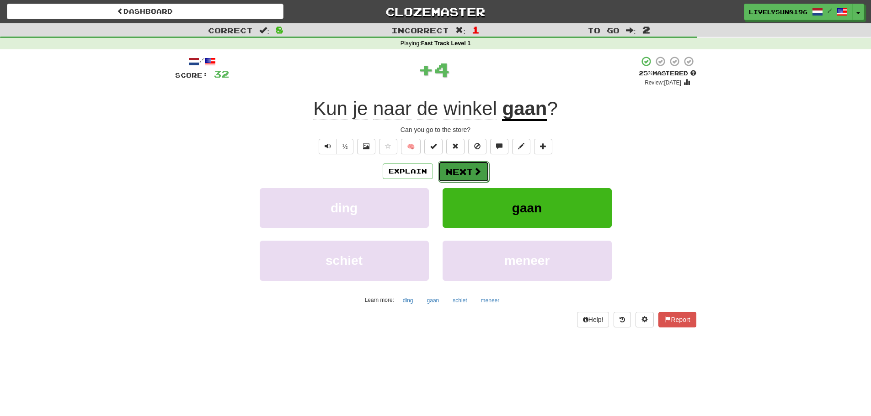
click at [464, 171] on button "Next" at bounding box center [463, 171] width 51 height 21
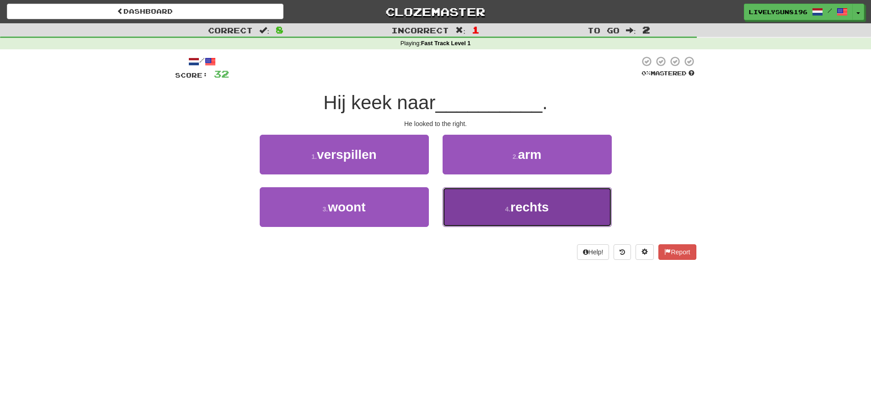
click at [476, 202] on button "4 . rechts" at bounding box center [527, 207] width 169 height 40
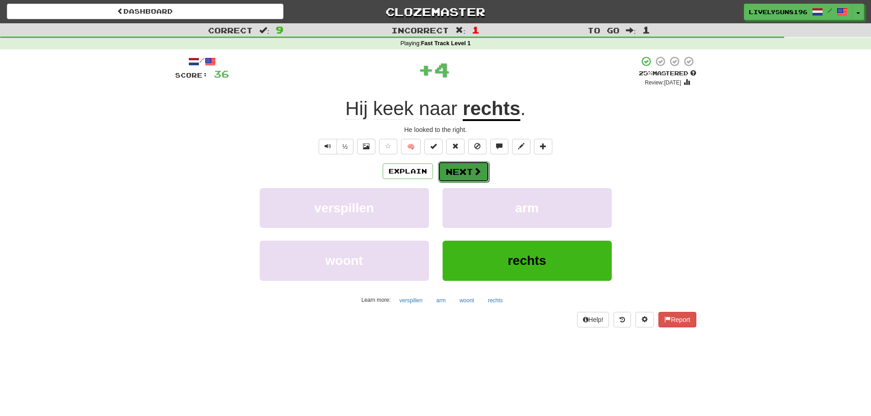
click at [461, 172] on button "Next" at bounding box center [463, 171] width 51 height 21
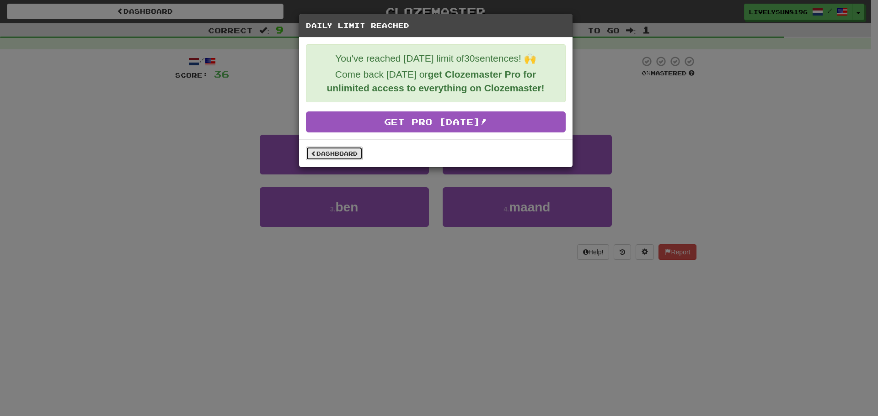
click at [351, 152] on link "Dashboard" at bounding box center [334, 154] width 57 height 14
